Goal: Find contact information: Find contact information

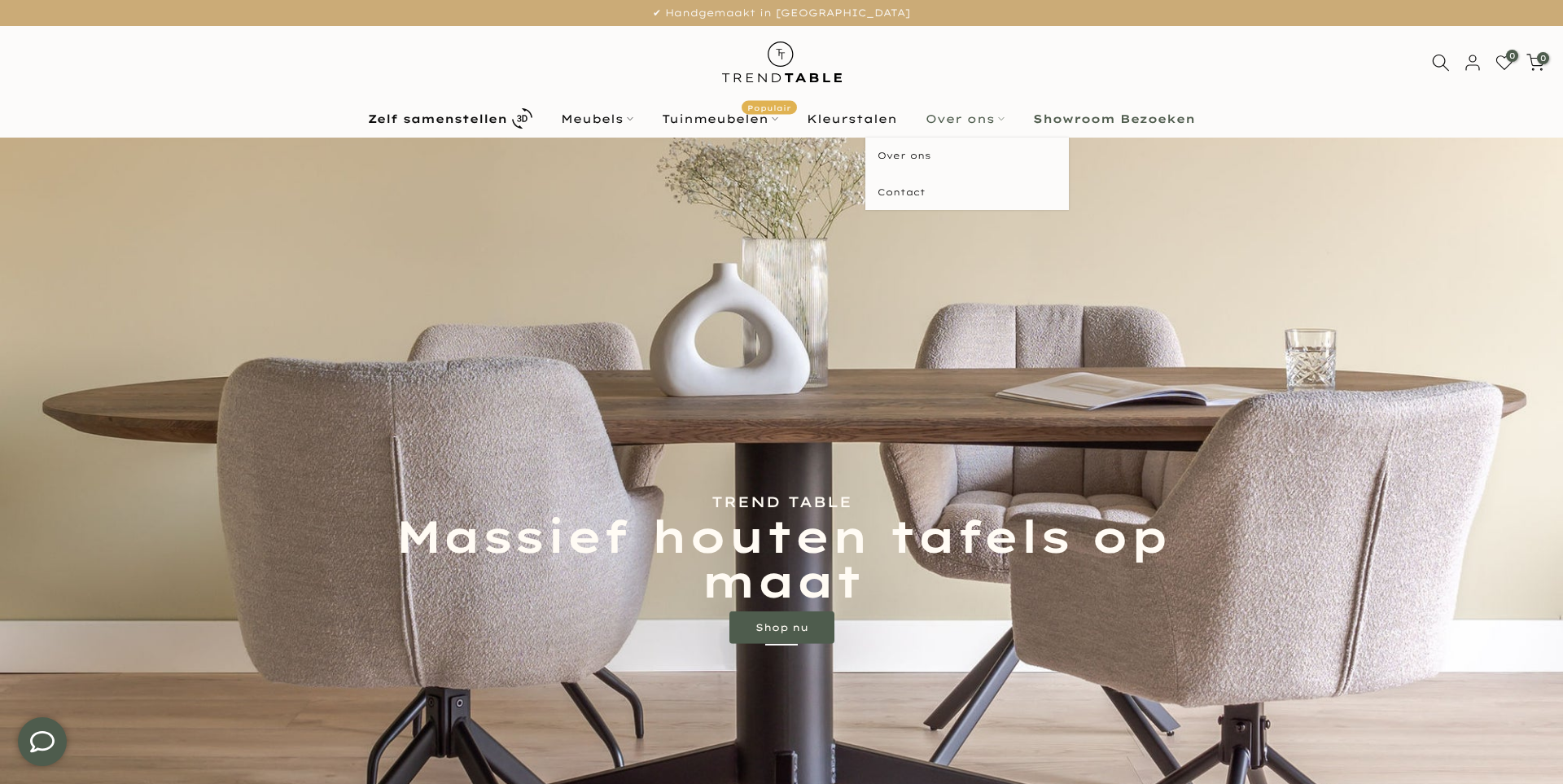
click at [971, 119] on link "Over ons" at bounding box center [965, 119] width 107 height 20
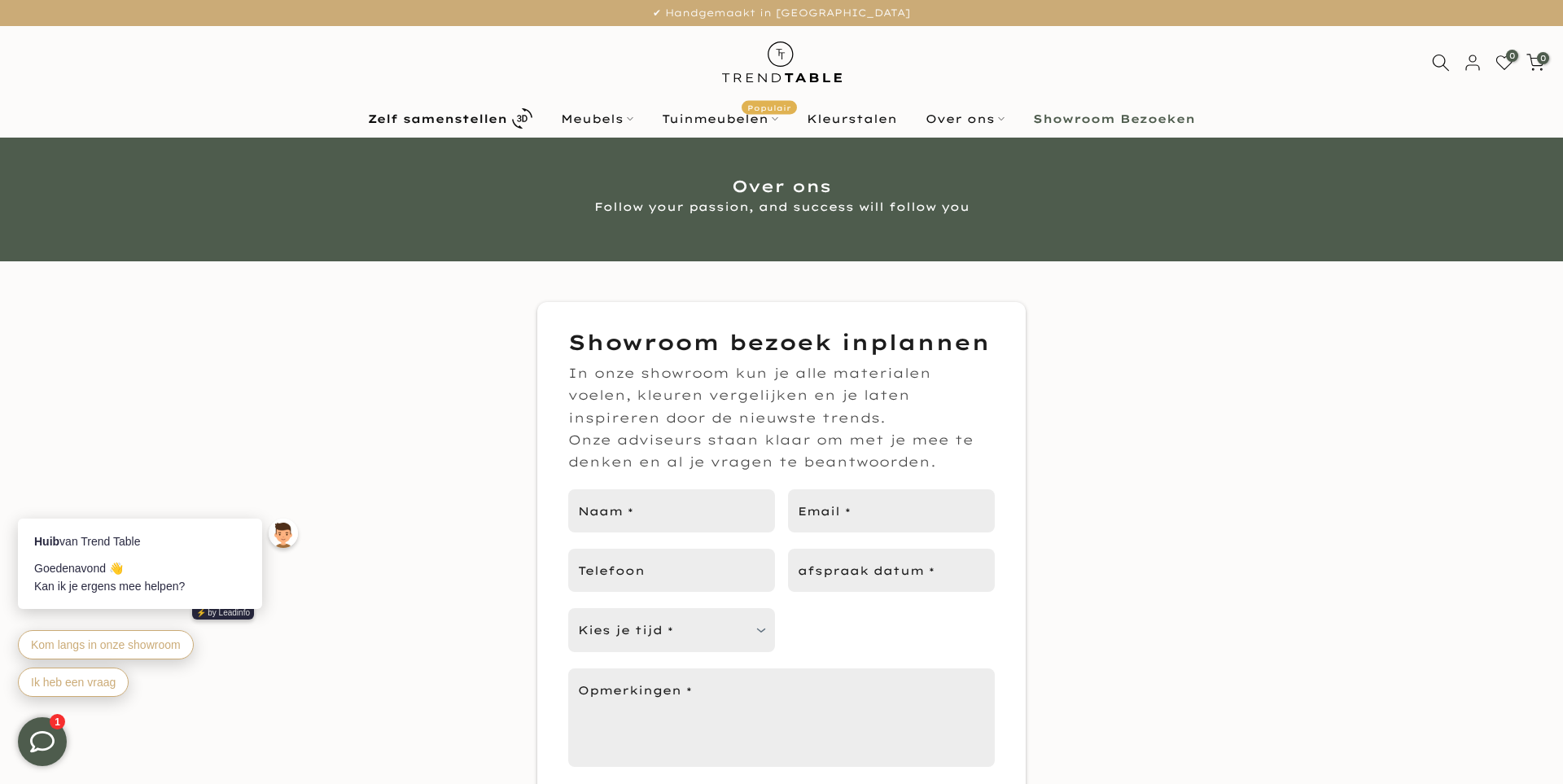
click at [1080, 115] on b "Showroom Bezoeken" at bounding box center [1114, 119] width 162 height 12
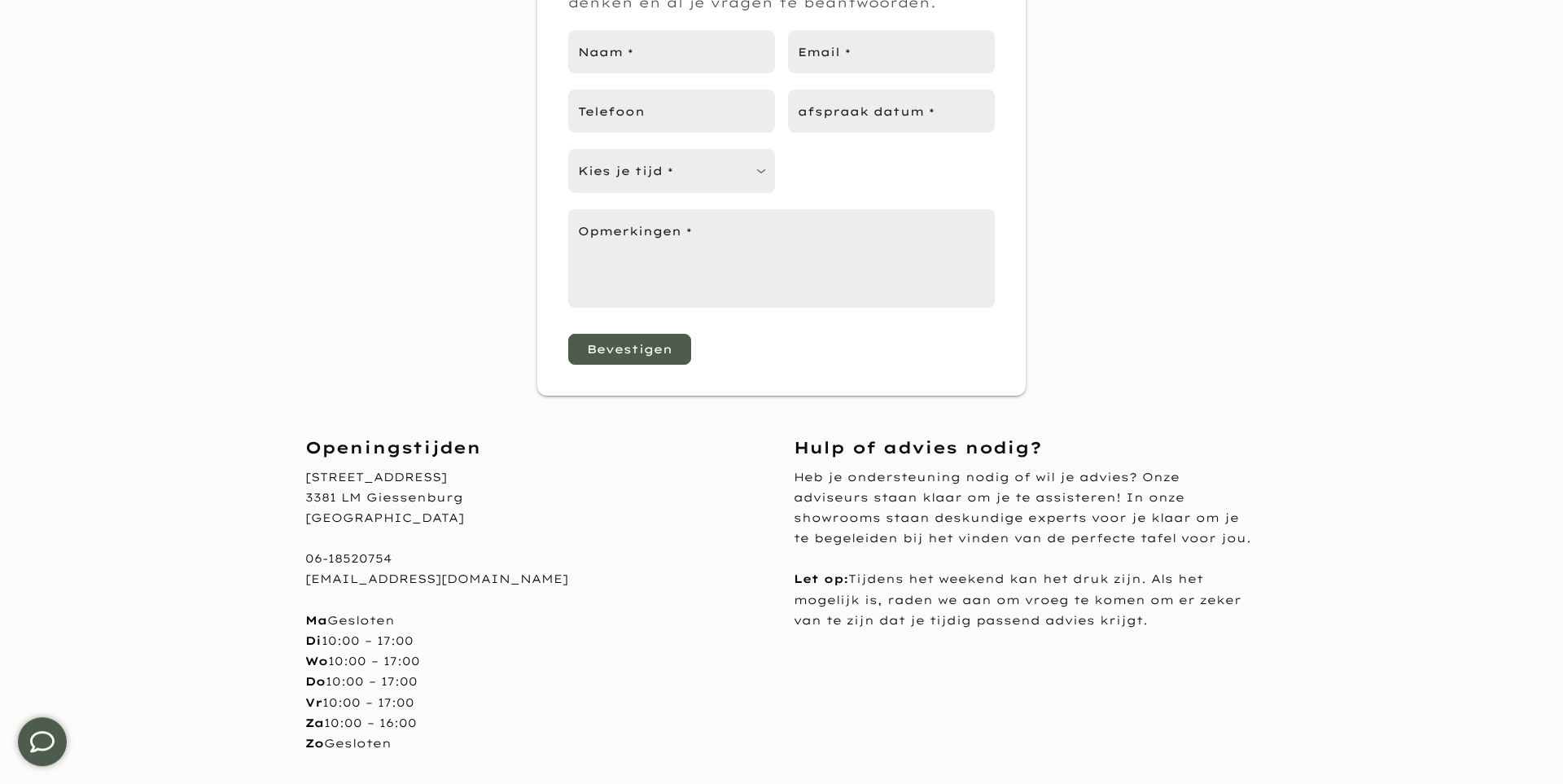
scroll to position [787, 0]
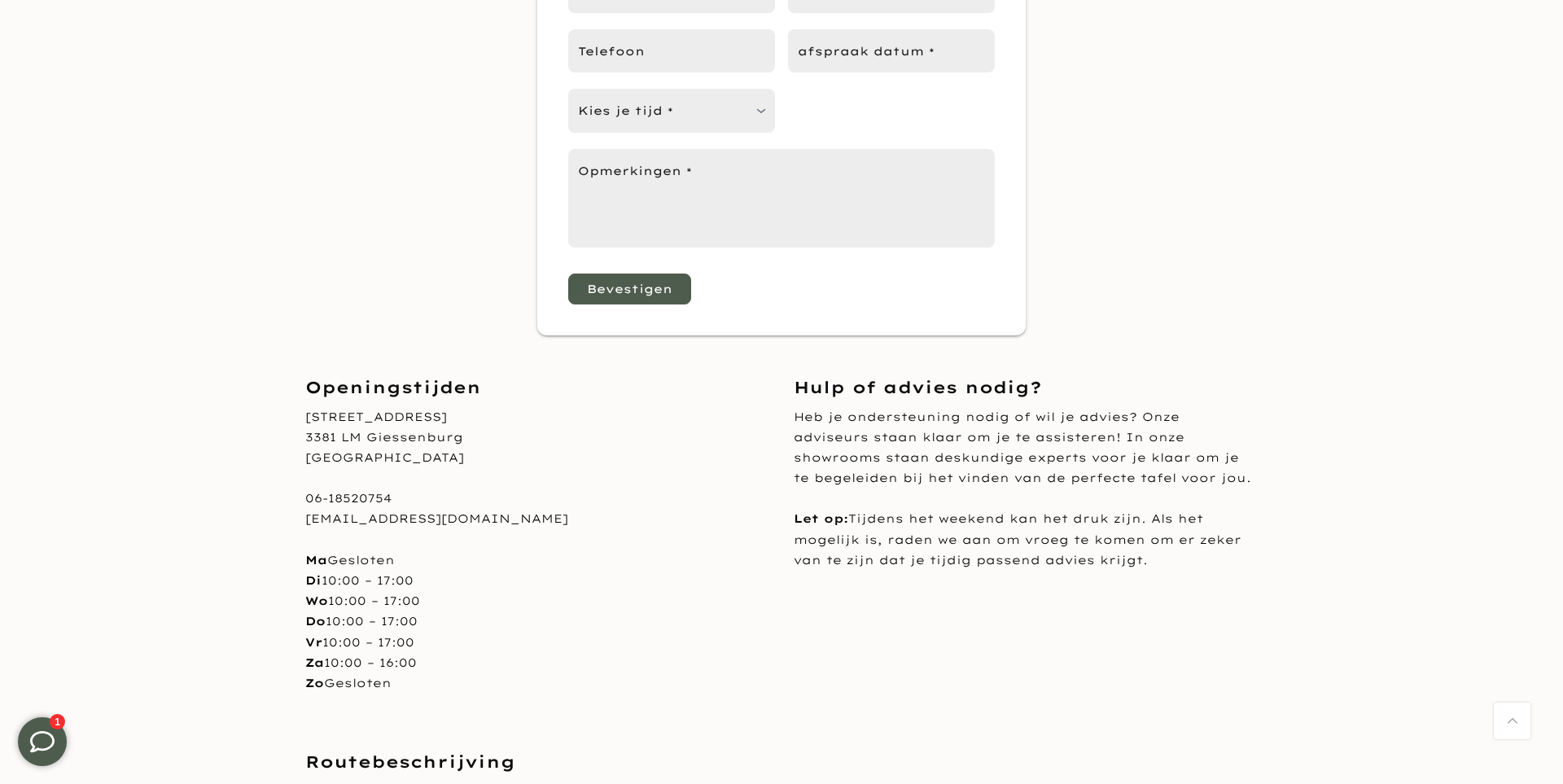
drag, startPoint x: 308, startPoint y: 410, endPoint x: 443, endPoint y: 425, distance: 135.8
click at [443, 425] on div "[STREET_ADDRESS] 06-18520754 [EMAIL_ADDRESS][DOMAIN_NAME] Ma Gesloten Di 10:00 …" at bounding box center [538, 551] width 464 height 288
copy div "[STREET_ADDRESS]"
click at [405, 435] on div "Nijverheidsweg 9 3381 LM Giessenburg Nederland 06-18520754 info@trendtable.nl M…" at bounding box center [538, 551] width 464 height 288
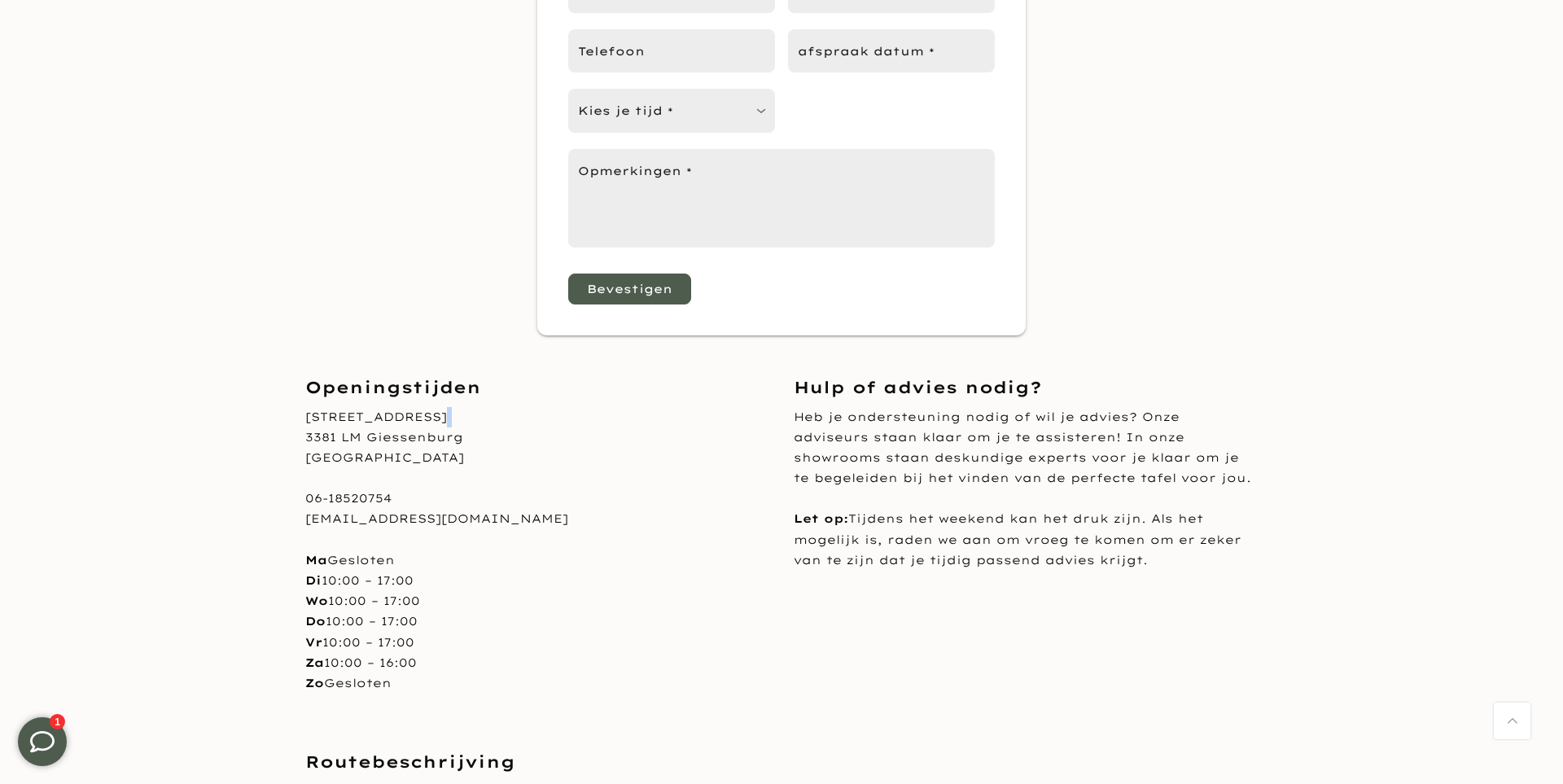
click at [405, 435] on div "Nijverheidsweg 9 3381 LM Giessenburg Nederland 06-18520754 info@trendtable.nl M…" at bounding box center [538, 551] width 464 height 288
copy br
drag, startPoint x: 391, startPoint y: 498, endPoint x: 300, endPoint y: 501, distance: 91.0
click at [300, 501] on div "Openingstijden Nijverheidsweg 9 3381 LM Giessenburg Nederland 06-18520754 info@…" at bounding box center [537, 551] width 489 height 351
copy div "06-18520754"
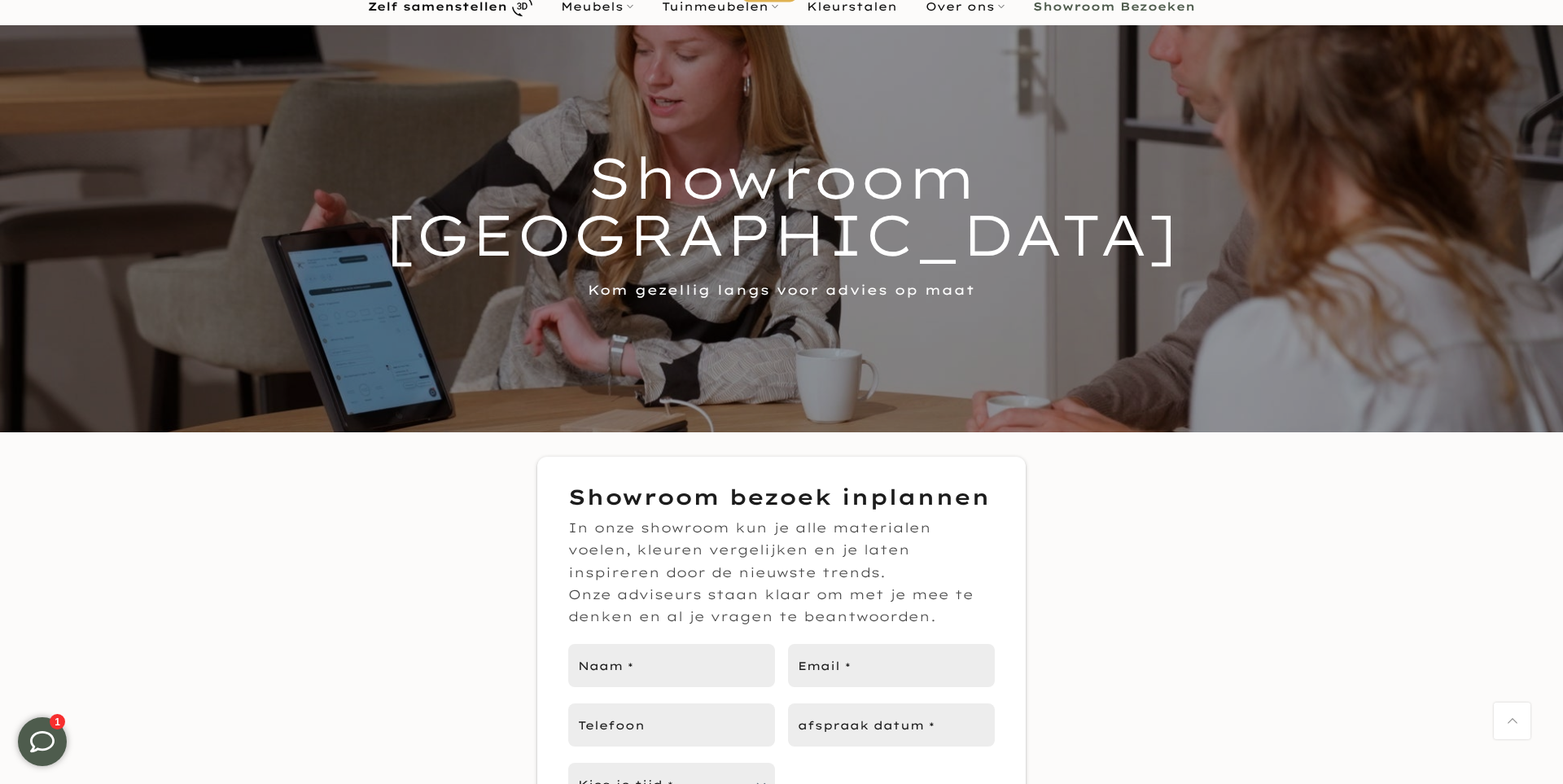
scroll to position [0, 0]
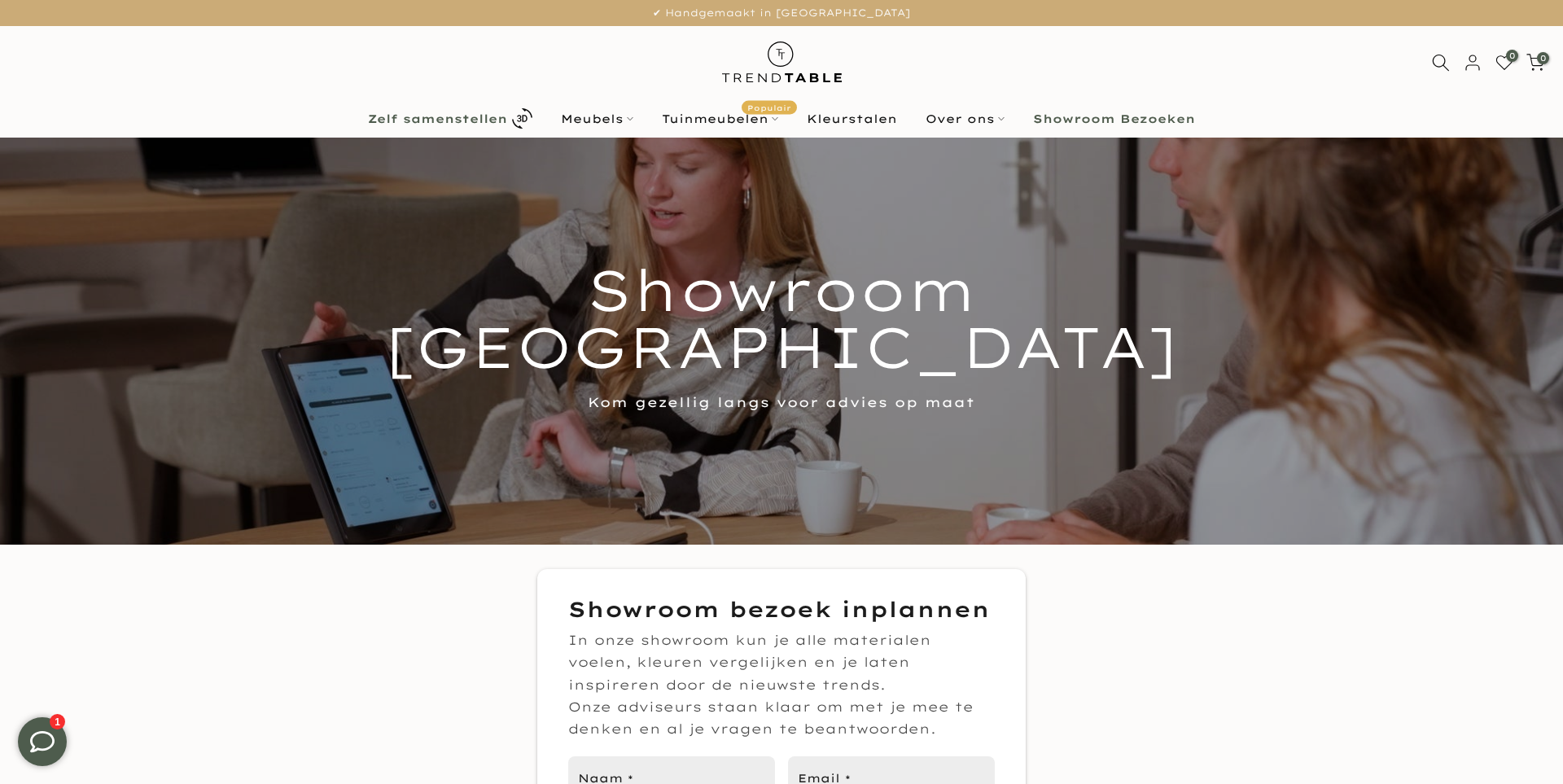
click at [478, 114] on b "Zelf samenstellen" at bounding box center [438, 119] width 139 height 12
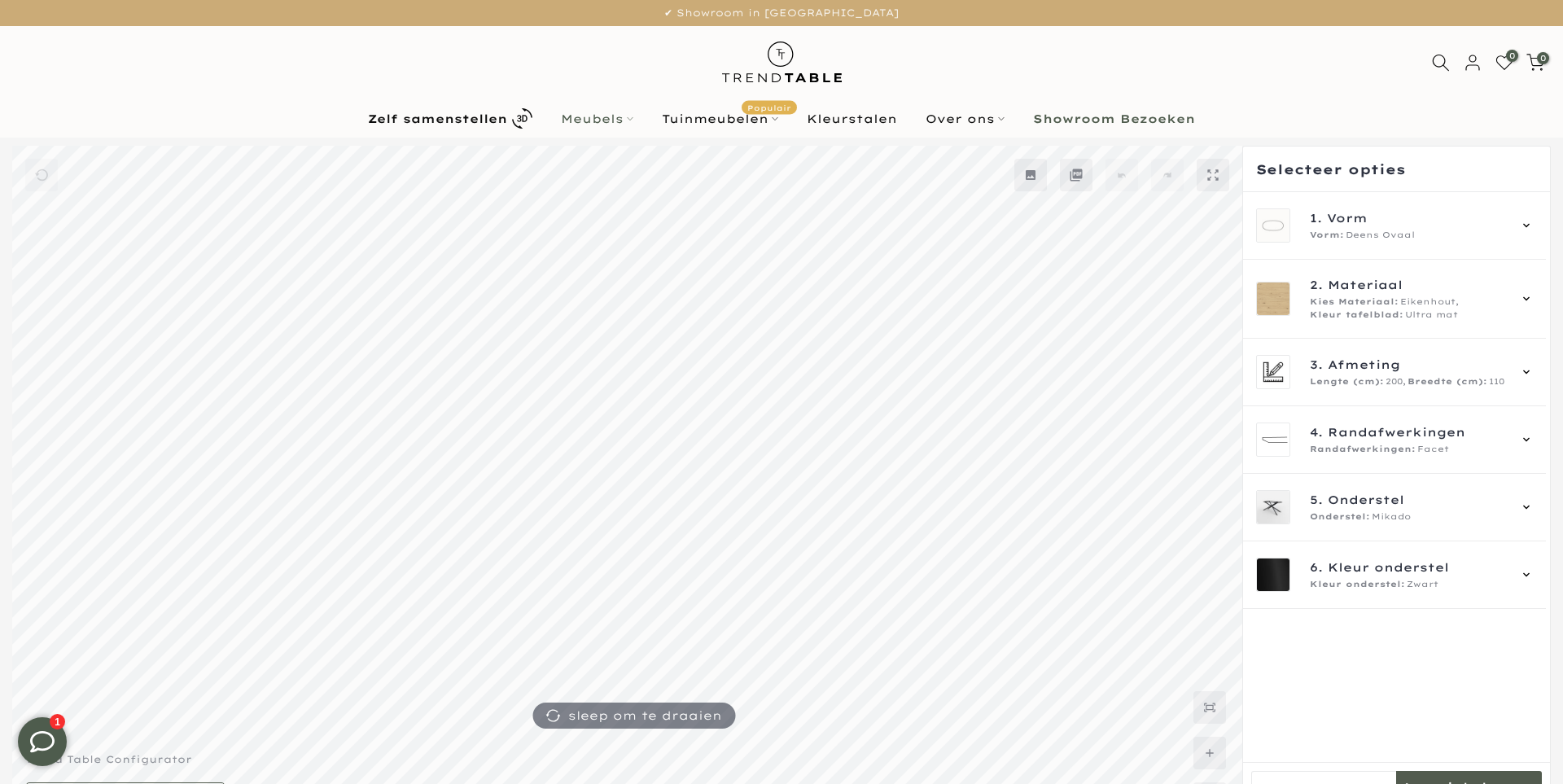
click at [612, 117] on link "Meubels" at bounding box center [598, 119] width 101 height 20
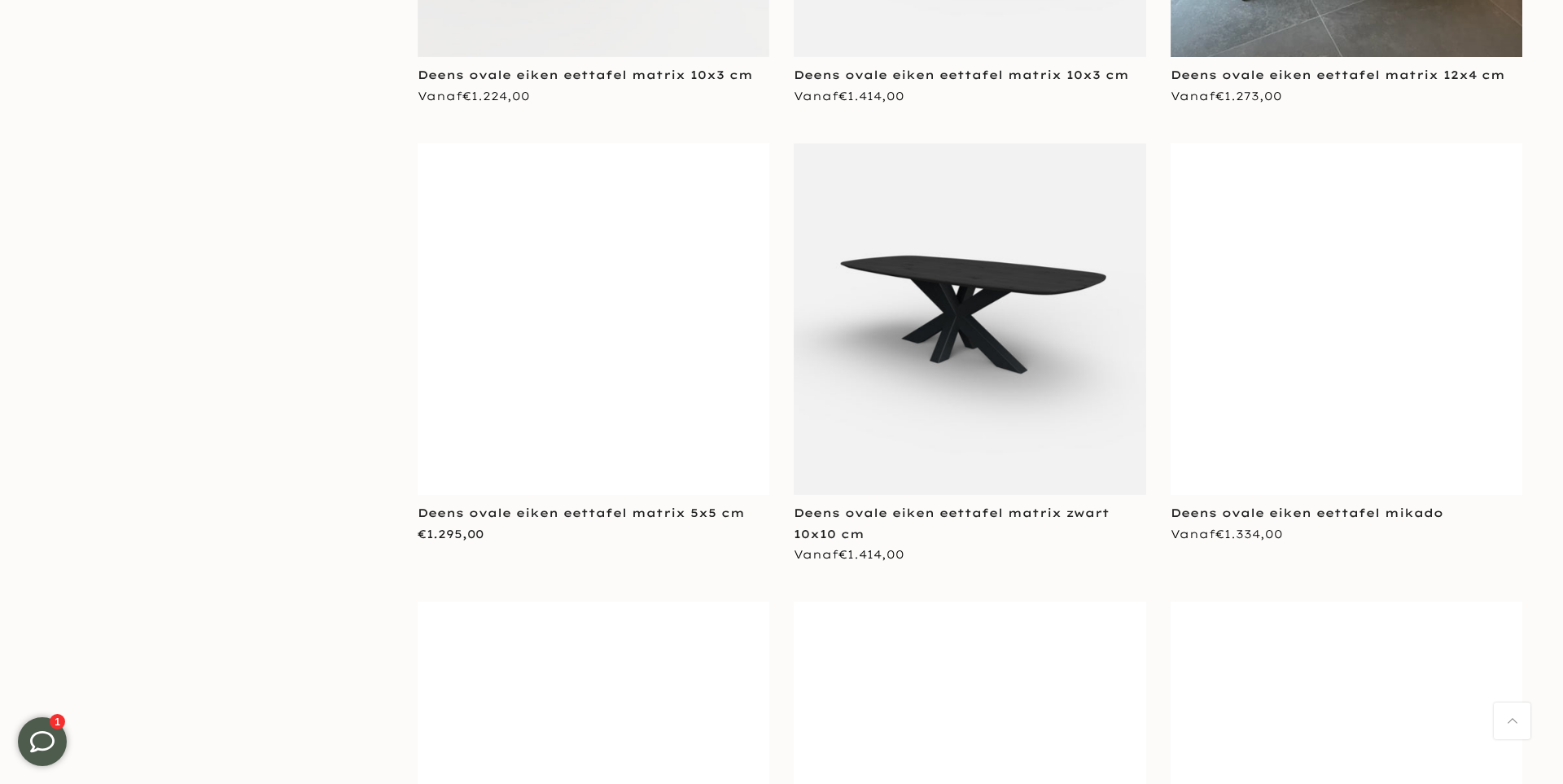
scroll to position [6964, 0]
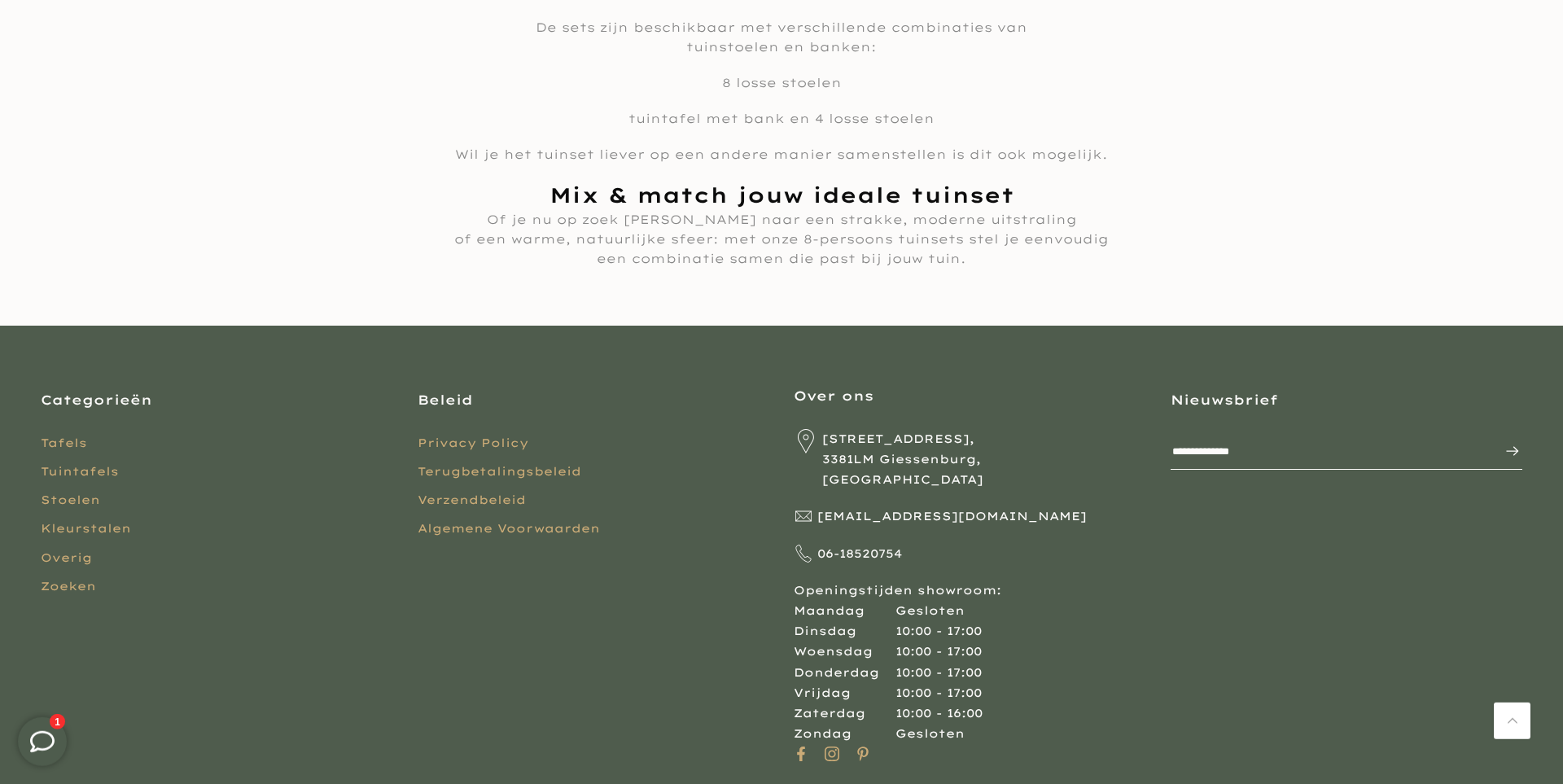
scroll to position [15193, 0]
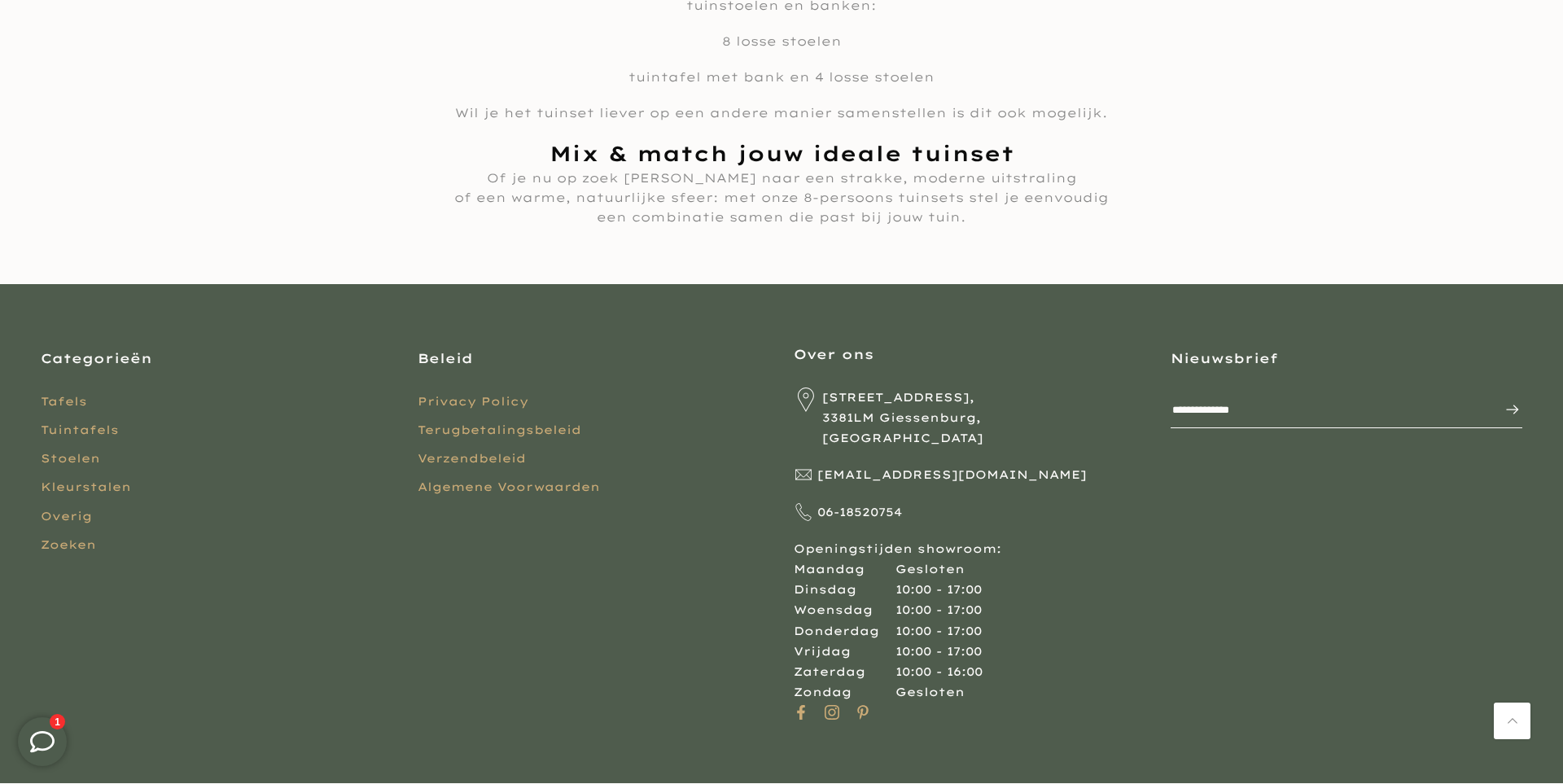
copy div "Copyright © 2025 TrendTable"
